Goal: Task Accomplishment & Management: Use online tool/utility

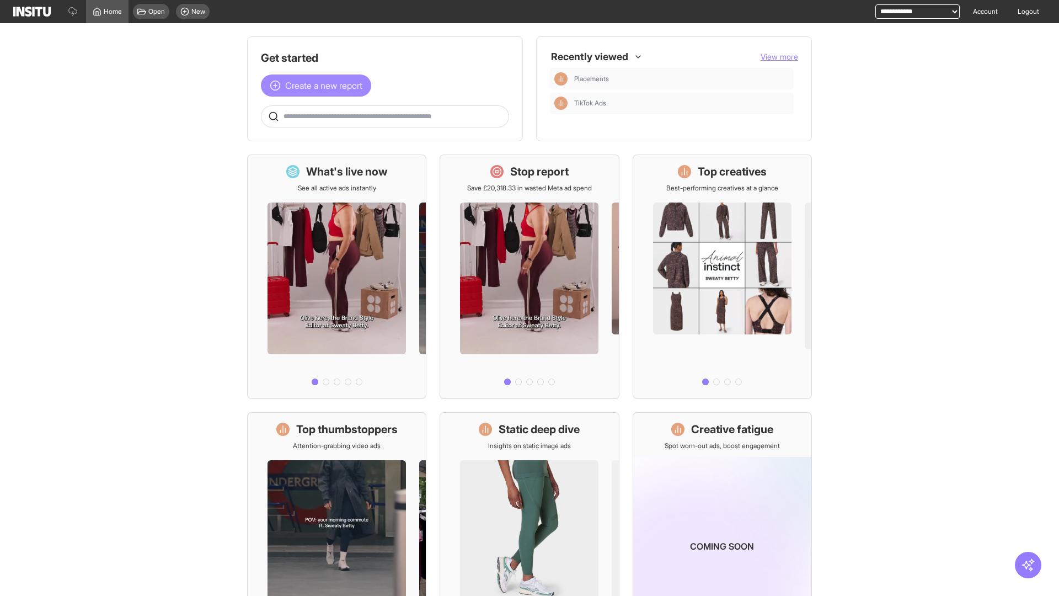
click at [319, 85] on span "Create a new report" at bounding box center [323, 85] width 77 height 13
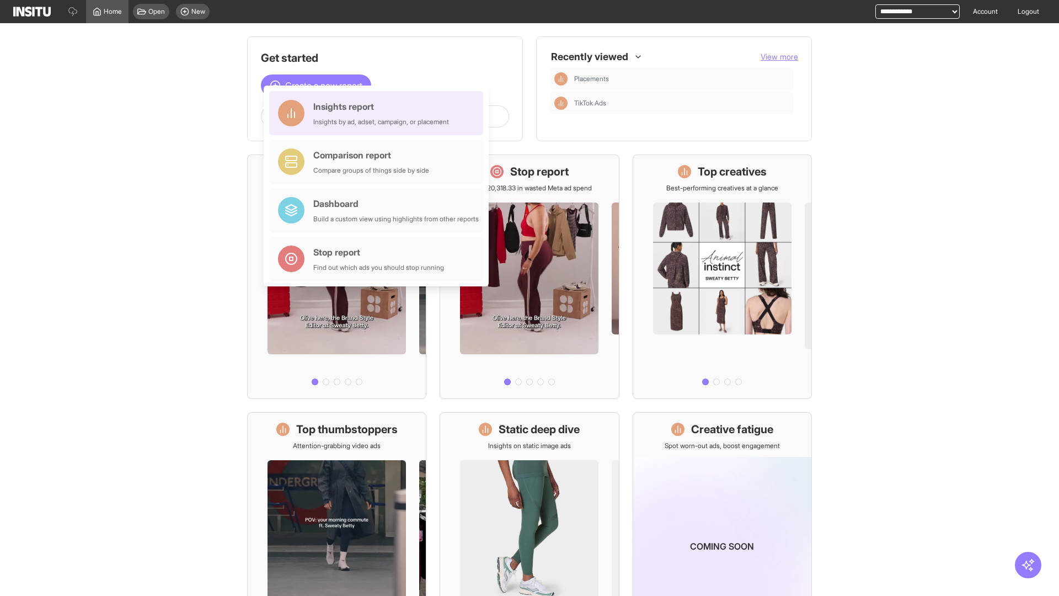
click at [379, 113] on div "Insights report Insights by ad, adset, campaign, or placement" at bounding box center [381, 113] width 136 height 26
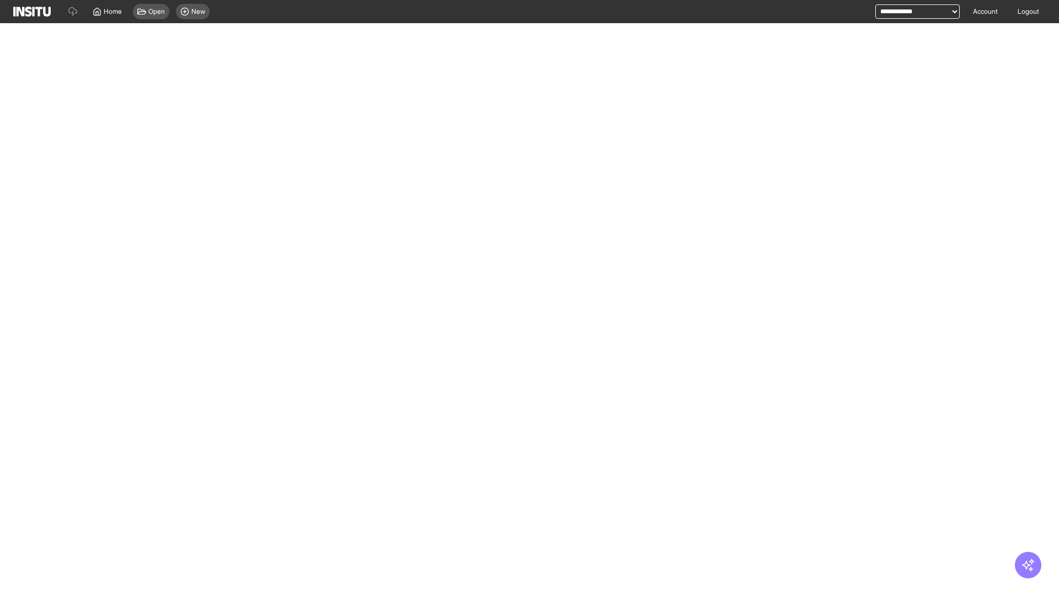
select select "**"
